Goal: Transaction & Acquisition: Purchase product/service

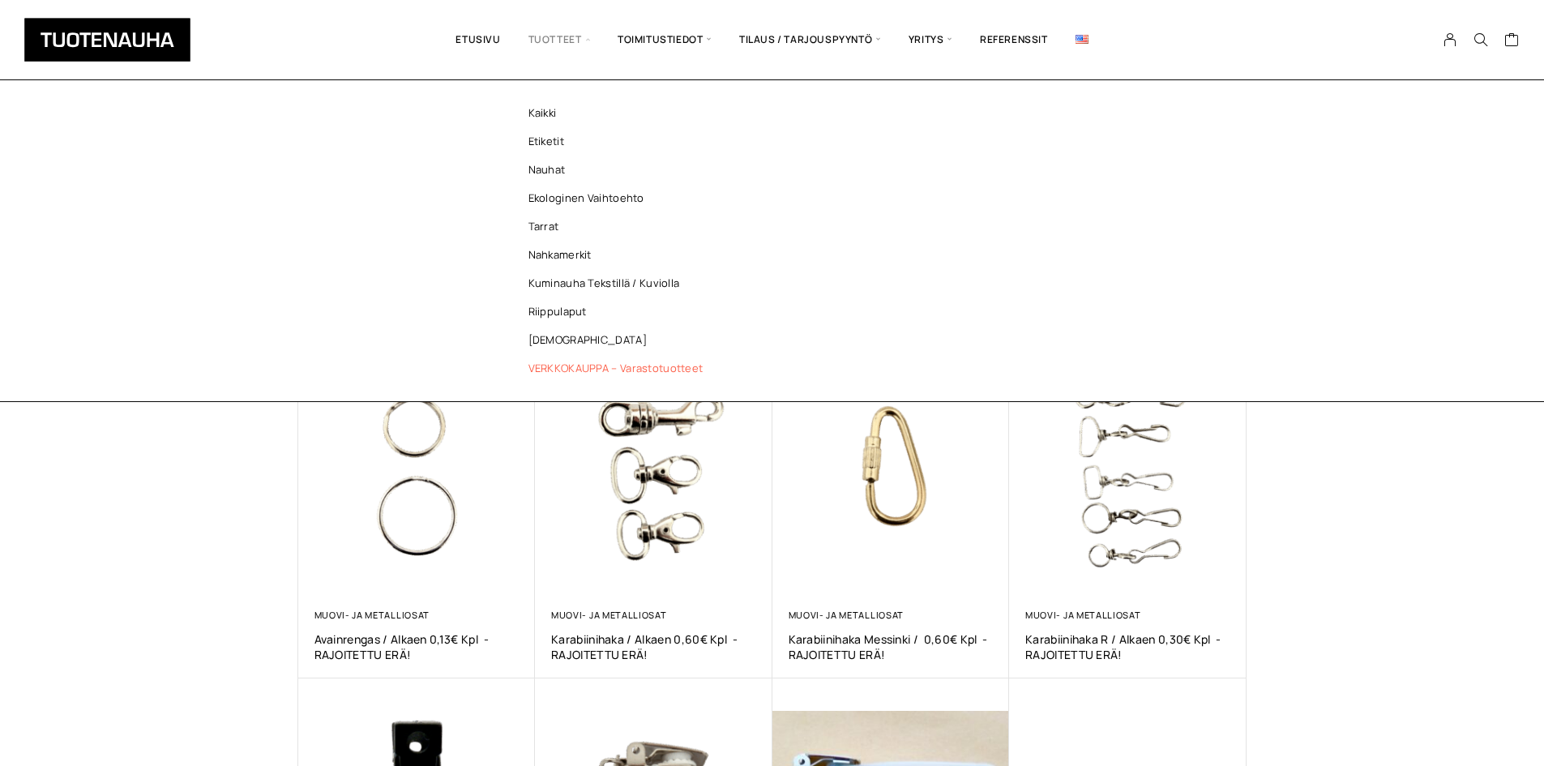
scroll to position [486, 0]
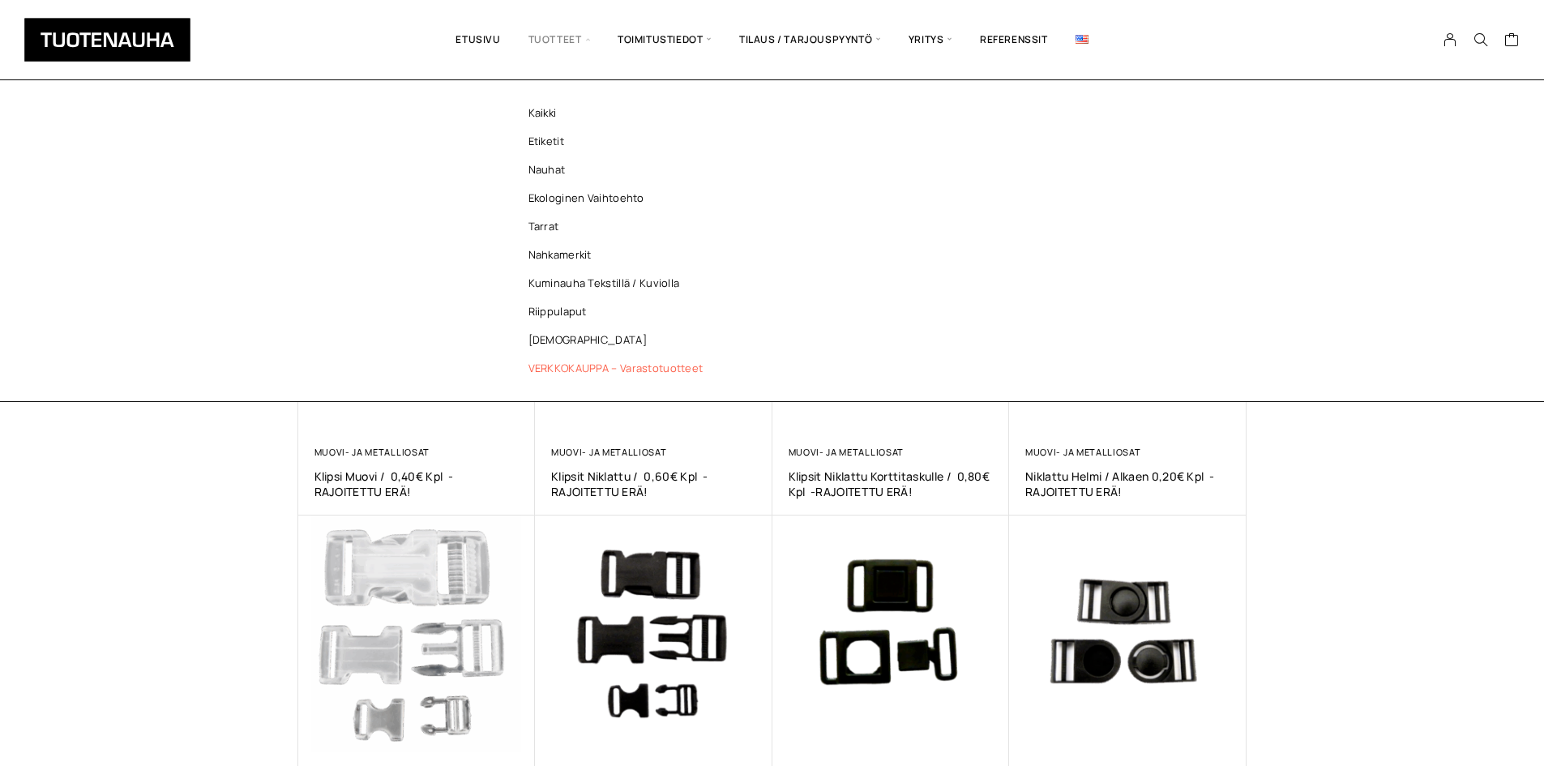
click at [554, 371] on link "VERKKOKAUPPA – Varastotuotteet" at bounding box center [619, 368] width 235 height 28
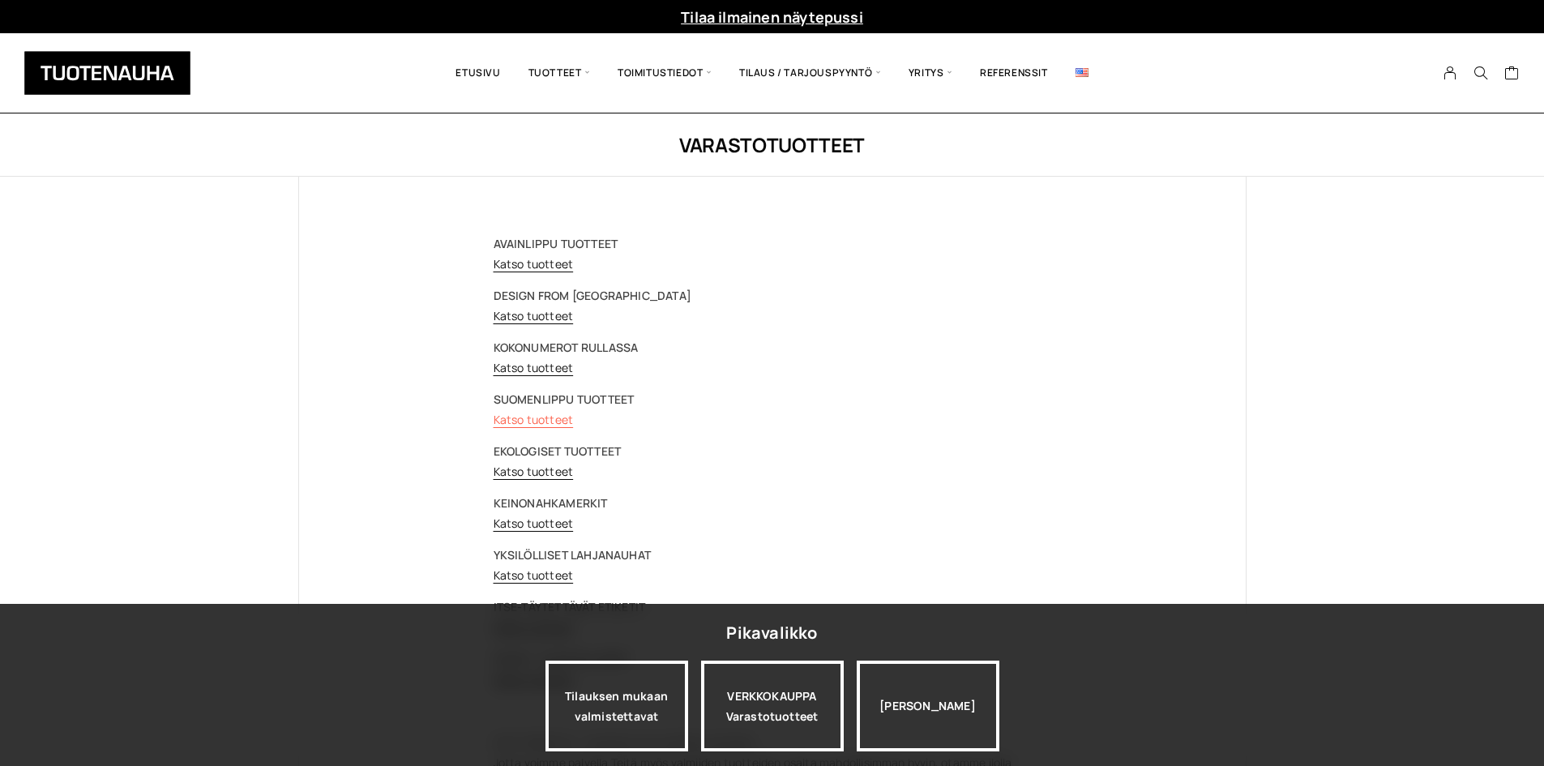
click at [541, 425] on link "Katso tuotteet" at bounding box center [534, 419] width 80 height 15
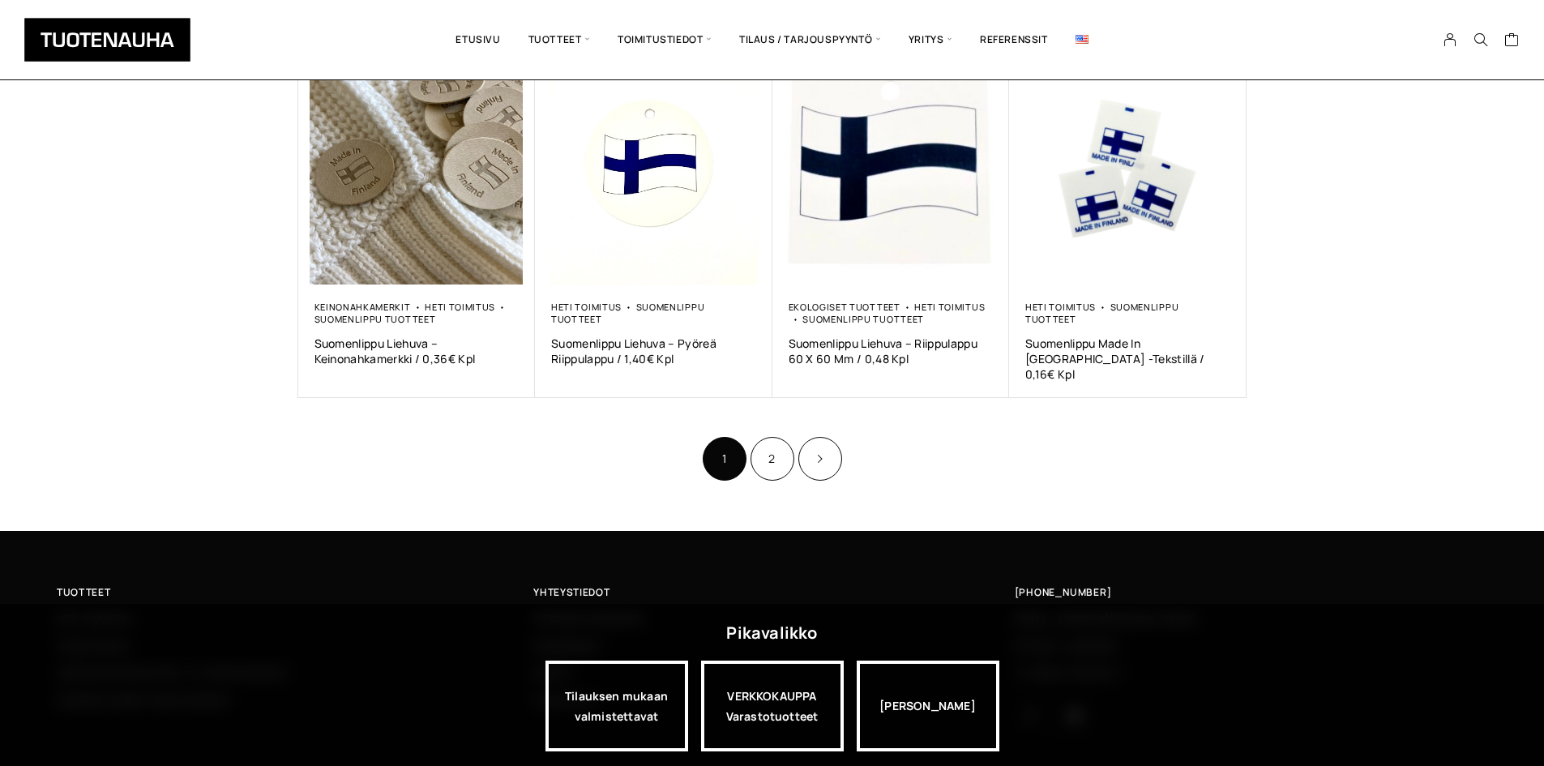
scroll to position [1042, 0]
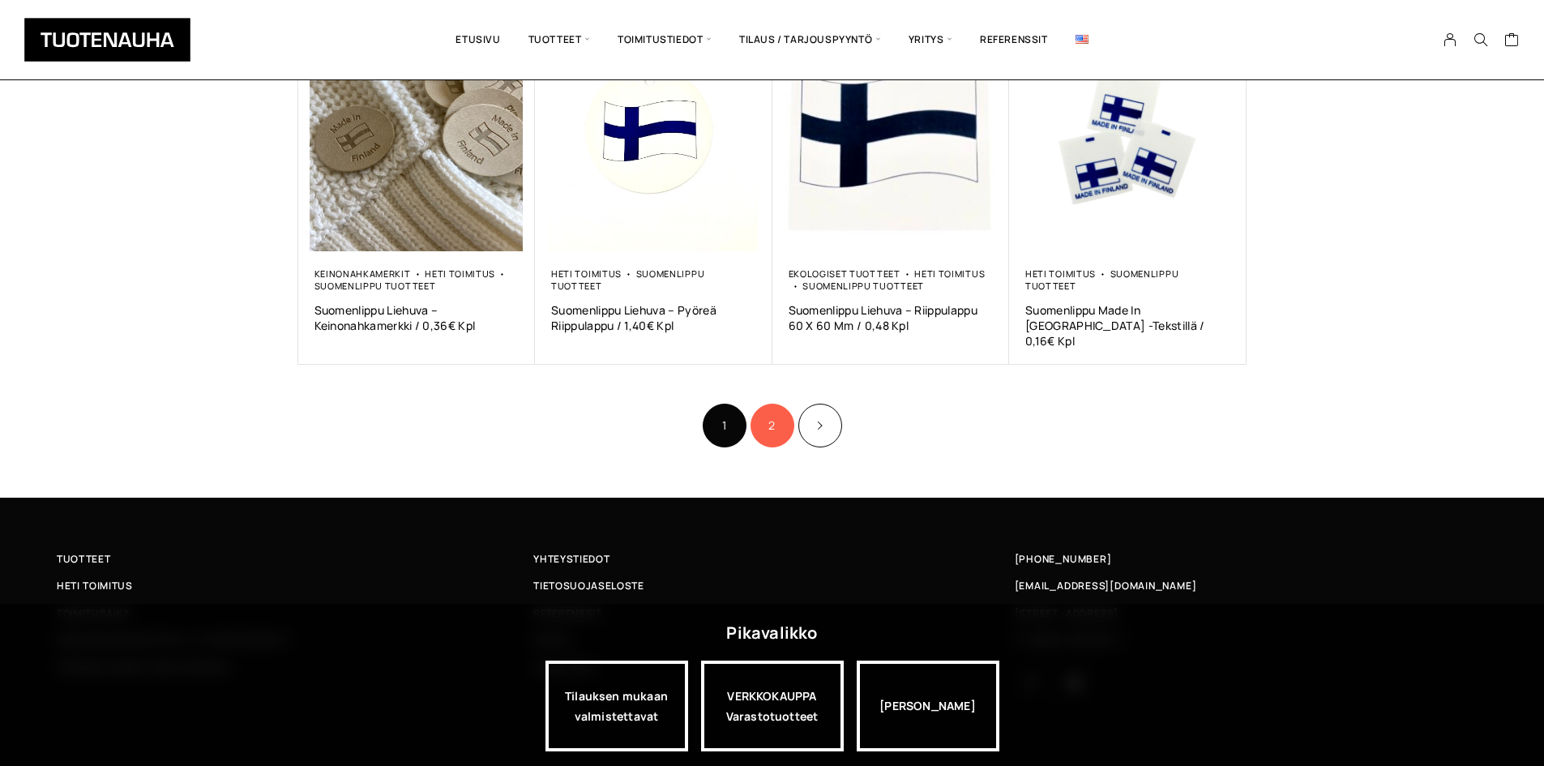
click at [779, 406] on link "2" at bounding box center [772, 426] width 44 height 44
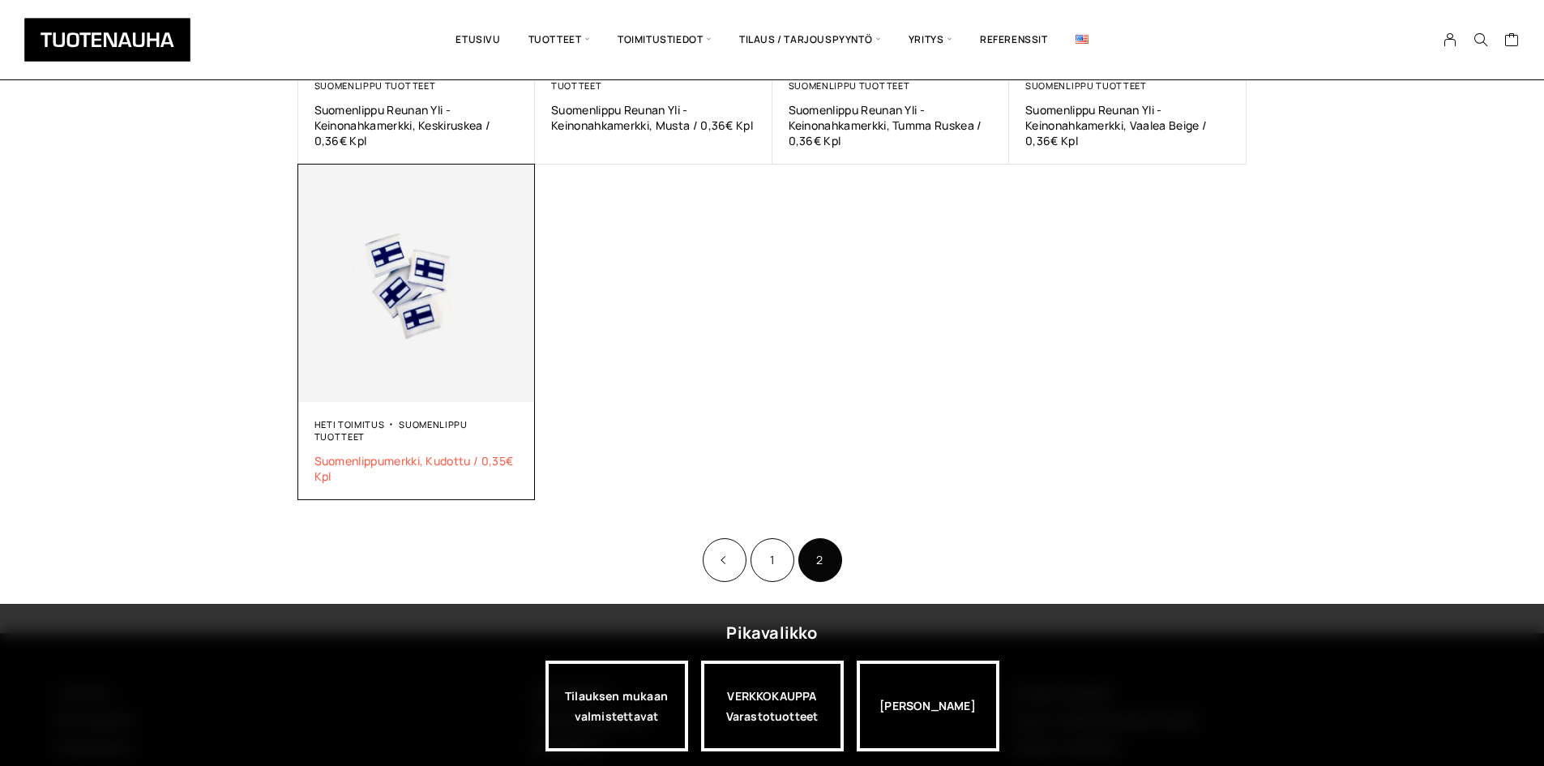
scroll to position [680, 0]
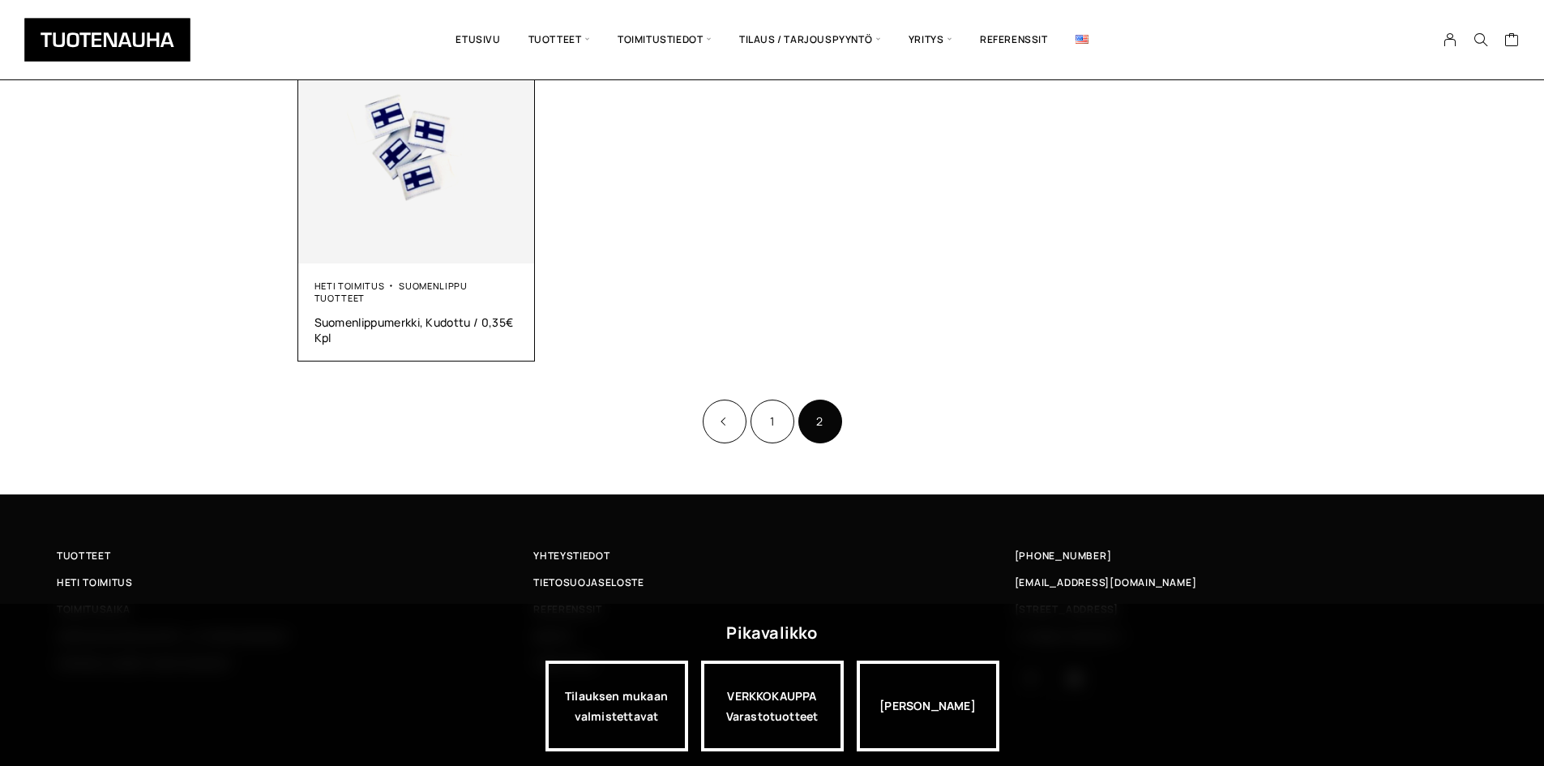
click at [458, 234] on img at bounding box center [416, 144] width 237 height 237
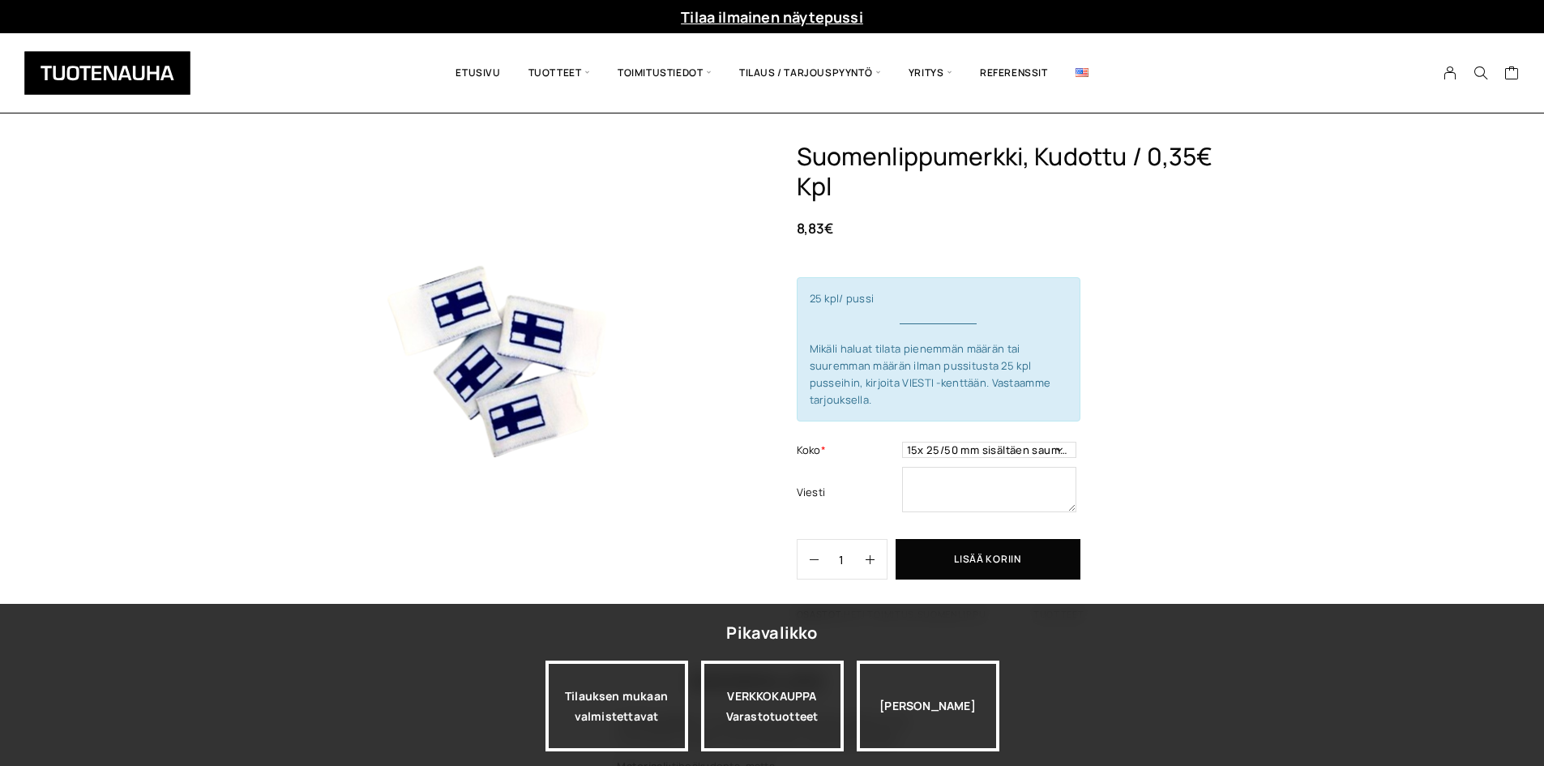
drag, startPoint x: 1507, startPoint y: 401, endPoint x: 1186, endPoint y: 375, distance: 322.0
click at [1507, 401] on div "Suomenlippumerkki, Kudottu / 0,35€ Kpl 8,83 € 25 kpl/ pussi Mikäli haluat tilat…" at bounding box center [772, 514] width 1544 height 744
click at [1118, 421] on div "Suomenlippumerkki, Kudottu / 0,35€ Kpl 8,83 € 25 kpl/ pussi Mikäli haluat tilat…" at bounding box center [1022, 389] width 450 height 494
